Goal: Download file/media

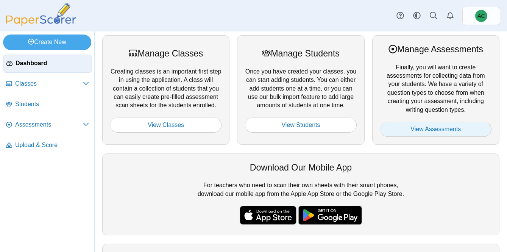
click at [459, 131] on link "View Assessments" at bounding box center [435, 128] width 111 height 15
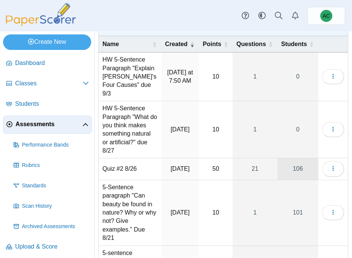
scroll to position [38, 0]
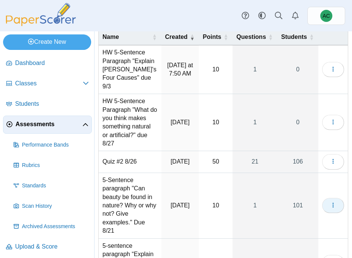
click at [335, 202] on icon "button" at bounding box center [333, 205] width 6 height 6
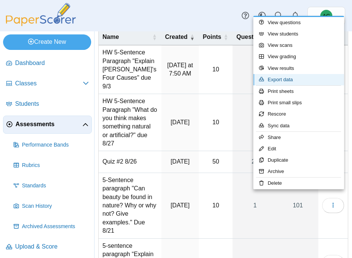
click at [295, 81] on link "Export data" at bounding box center [299, 79] width 91 height 11
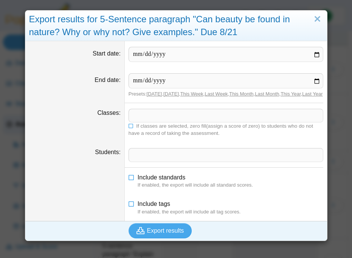
click at [142, 122] on span at bounding box center [226, 115] width 194 height 13
click at [131, 128] on icon at bounding box center [131, 125] width 5 height 5
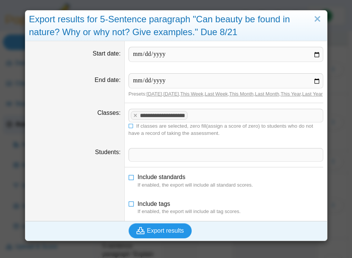
click at [146, 235] on icon "submit" at bounding box center [142, 231] width 11 height 8
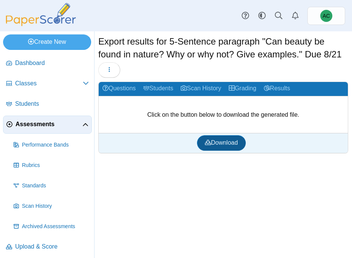
click at [229, 140] on span "Download" at bounding box center [221, 143] width 33 height 6
click at [108, 75] on button "button" at bounding box center [109, 69] width 22 height 15
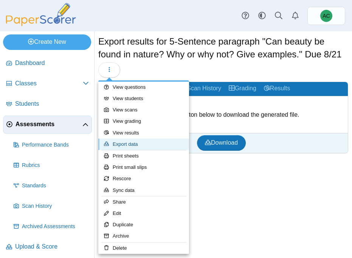
click at [126, 143] on link "Export data" at bounding box center [143, 144] width 91 height 11
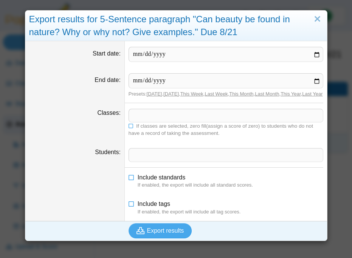
click at [150, 122] on span at bounding box center [226, 115] width 194 height 13
click at [132, 128] on icon at bounding box center [131, 125] width 5 height 5
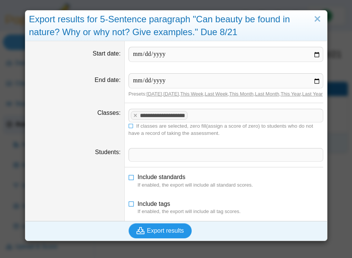
click at [164, 234] on span "Export results" at bounding box center [165, 231] width 37 height 6
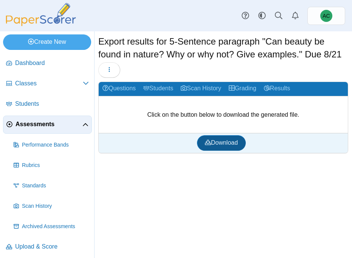
click at [226, 148] on link "Download" at bounding box center [221, 142] width 49 height 15
click at [112, 67] on icon "button" at bounding box center [109, 70] width 6 height 6
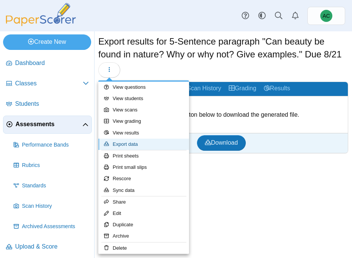
click at [128, 145] on link "Export data" at bounding box center [143, 144] width 91 height 11
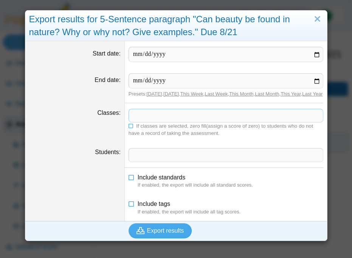
click at [140, 122] on span at bounding box center [226, 115] width 194 height 13
click at [131, 128] on icon at bounding box center [131, 125] width 5 height 5
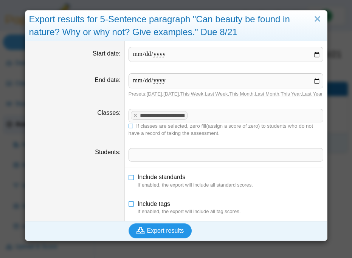
click at [163, 234] on span "Export results" at bounding box center [165, 231] width 37 height 6
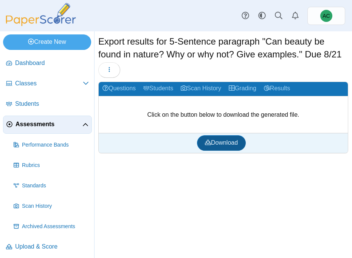
click at [218, 139] on link "Download" at bounding box center [221, 142] width 49 height 15
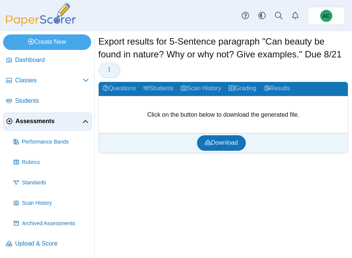
click at [106, 69] on button "button" at bounding box center [109, 69] width 22 height 15
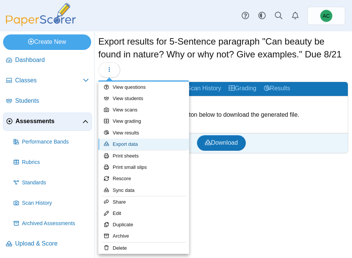
click at [132, 144] on link "Export data" at bounding box center [143, 144] width 91 height 11
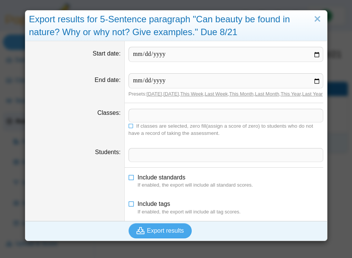
click at [148, 122] on span at bounding box center [226, 115] width 194 height 13
click at [131, 128] on icon at bounding box center [131, 125] width 5 height 5
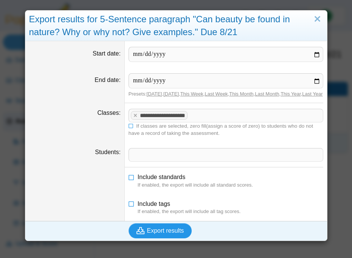
click at [153, 239] on button "Export results" at bounding box center [161, 231] width 64 height 15
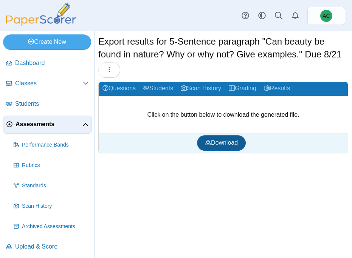
click at [216, 141] on span "Download" at bounding box center [221, 143] width 33 height 6
